Goal: Browse casually: Explore the website without a specific task or goal

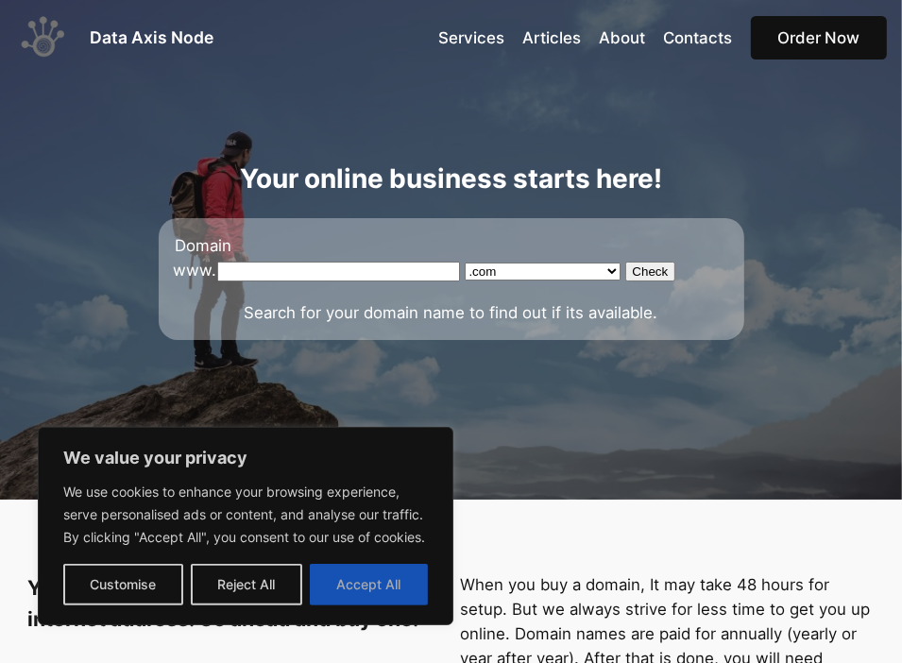
click at [381, 580] on button "Accept All" at bounding box center [369, 585] width 118 height 42
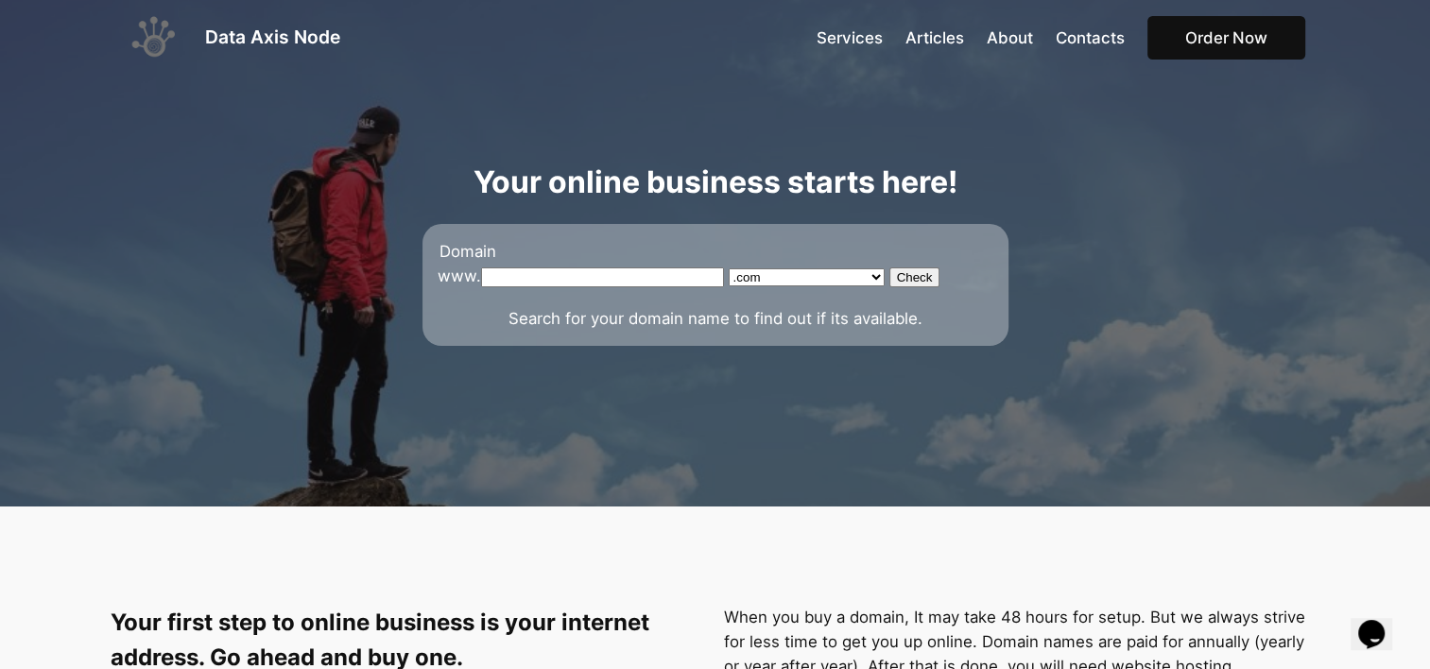
click at [443, 163] on p "Your online business starts here!​" at bounding box center [715, 182] width 586 height 47
click at [348, 147] on div "Data Axis Node Services Articles About Contacts Order Now Your online business …" at bounding box center [715, 253] width 1430 height 506
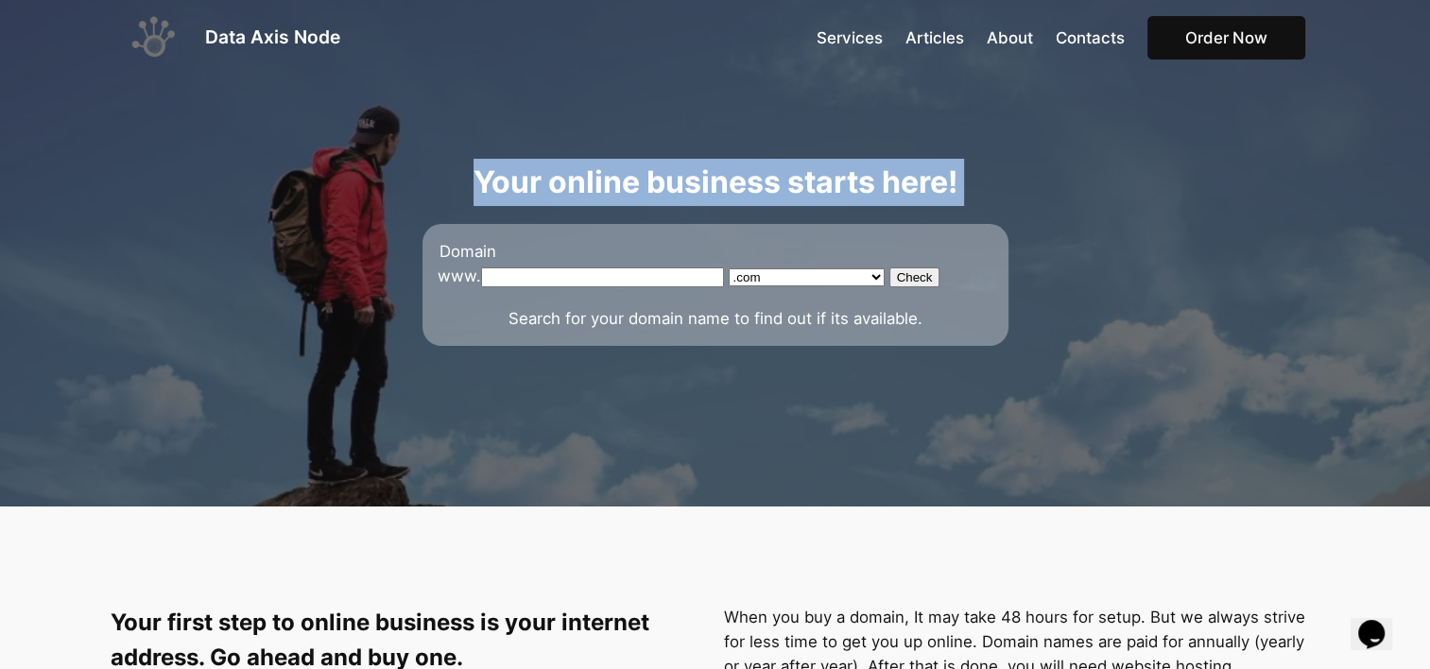
click at [348, 147] on div "Data Axis Node Services Articles About Contacts Order Now Your online business …" at bounding box center [715, 253] width 1430 height 506
drag, startPoint x: 354, startPoint y: 147, endPoint x: 266, endPoint y: 146, distance: 88.8
drag, startPoint x: 266, startPoint y: 146, endPoint x: 198, endPoint y: 145, distance: 67.1
click at [201, 144] on div "Data Axis Node Services Articles About Contacts Order Now Your online business …" at bounding box center [715, 253] width 1430 height 506
drag, startPoint x: 195, startPoint y: 144, endPoint x: 185, endPoint y: 140, distance: 10.2
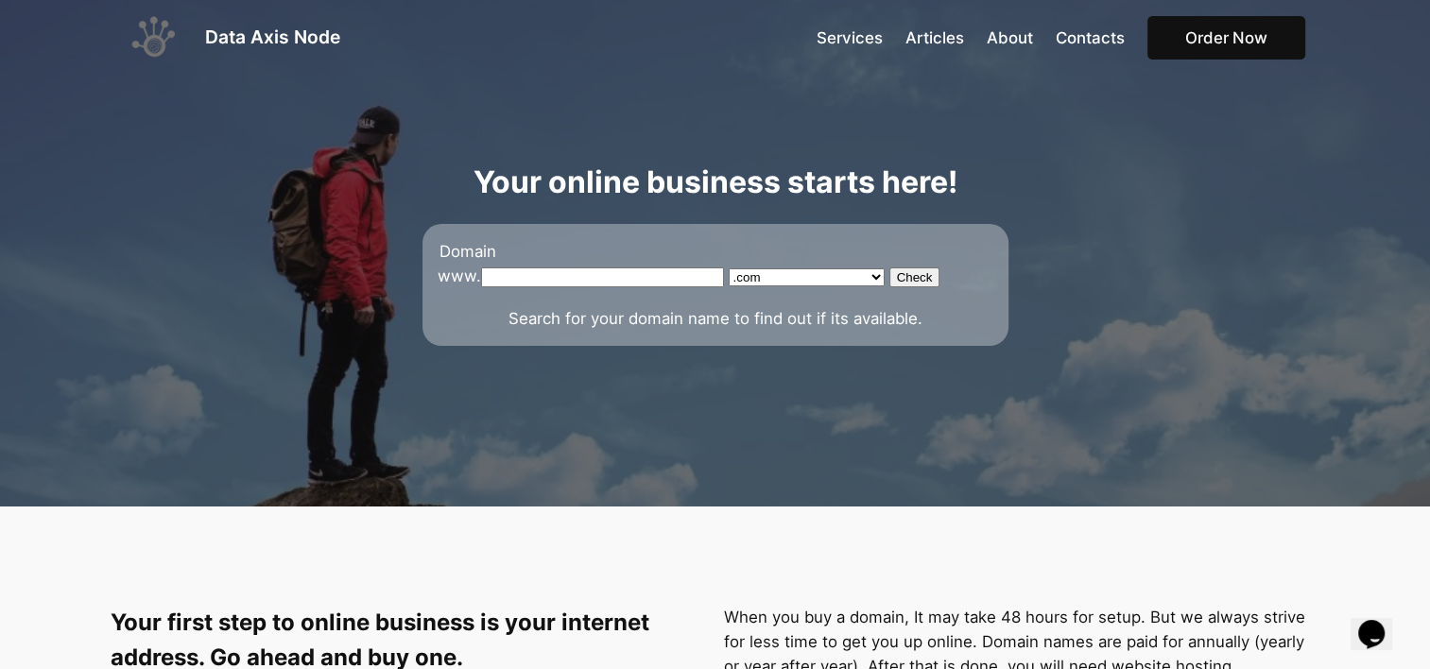
click at [189, 140] on div "Data Axis Node Services Articles About Contacts Order Now Your online business …" at bounding box center [715, 253] width 1430 height 506
drag, startPoint x: 188, startPoint y: 138, endPoint x: 100, endPoint y: 134, distance: 88.0
drag, startPoint x: 0, startPoint y: 121, endPoint x: 291, endPoint y: 118, distance: 291.0
click at [291, 118] on div "Data Axis Node Services Articles About Contacts Order Now Your online business …" at bounding box center [715, 253] width 1430 height 506
